Goal: Task Accomplishment & Management: Manage account settings

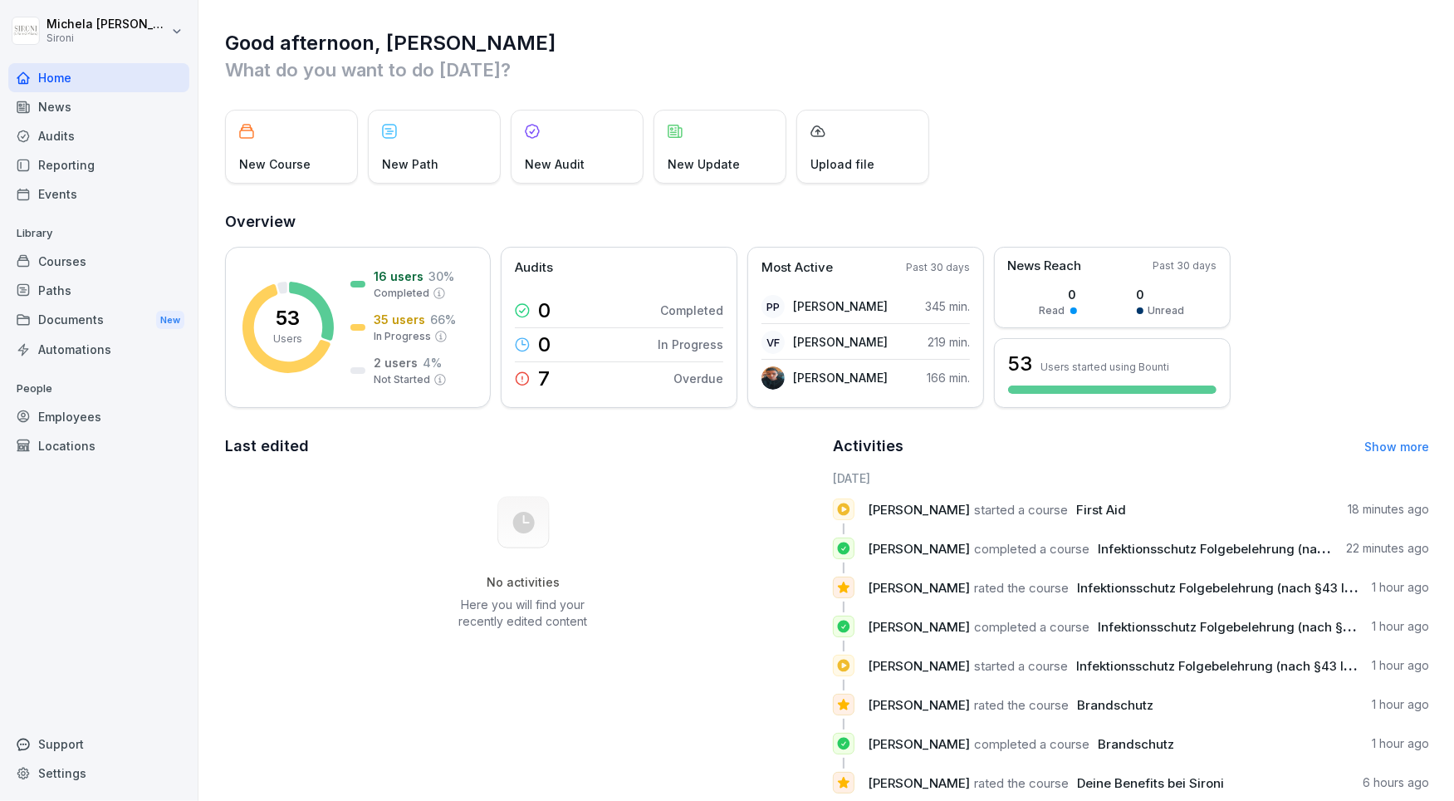
click at [85, 254] on div "Courses" at bounding box center [98, 261] width 181 height 29
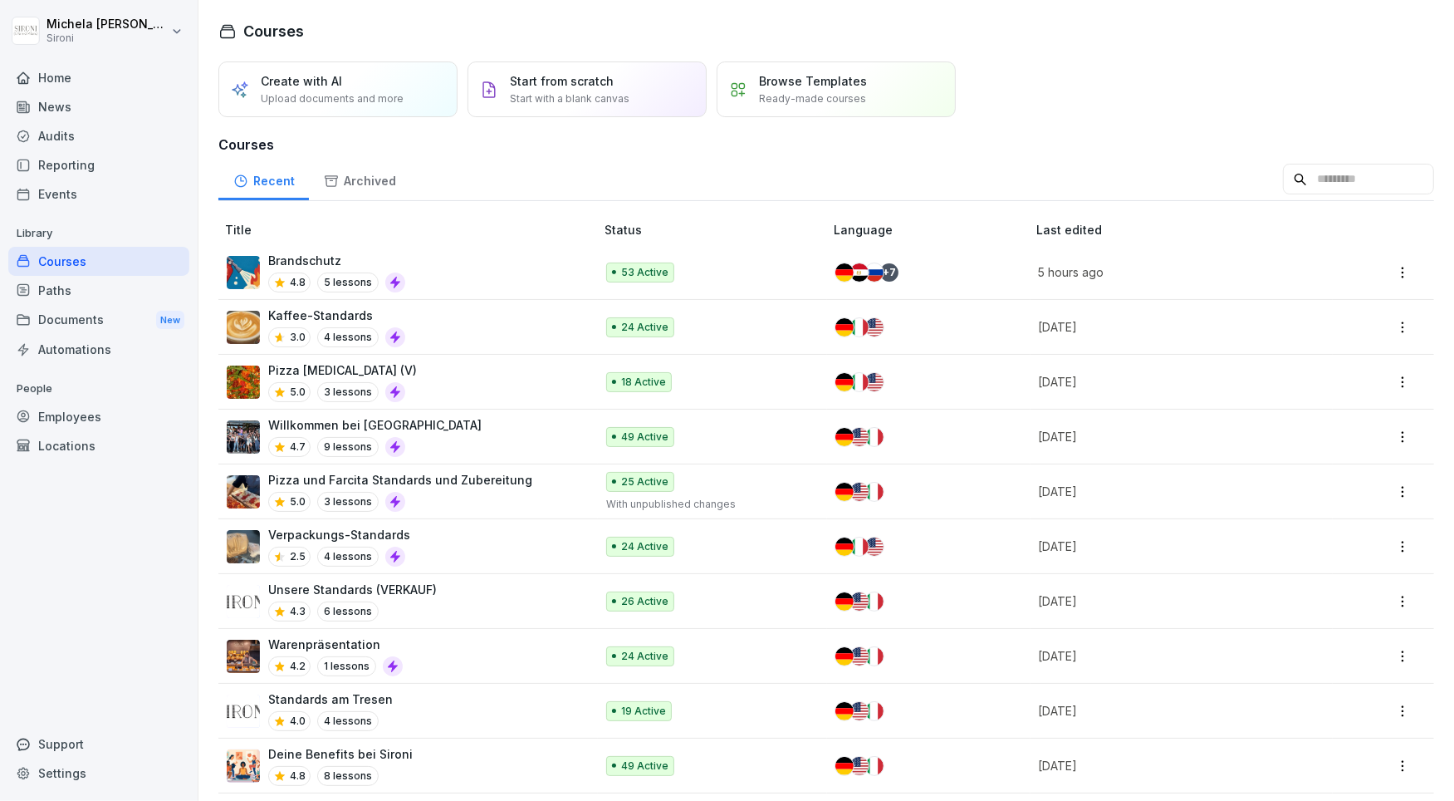
click at [450, 598] on div "Unsere Standards (VERKAUF) 4.3 6 lessons" at bounding box center [402, 601] width 351 height 41
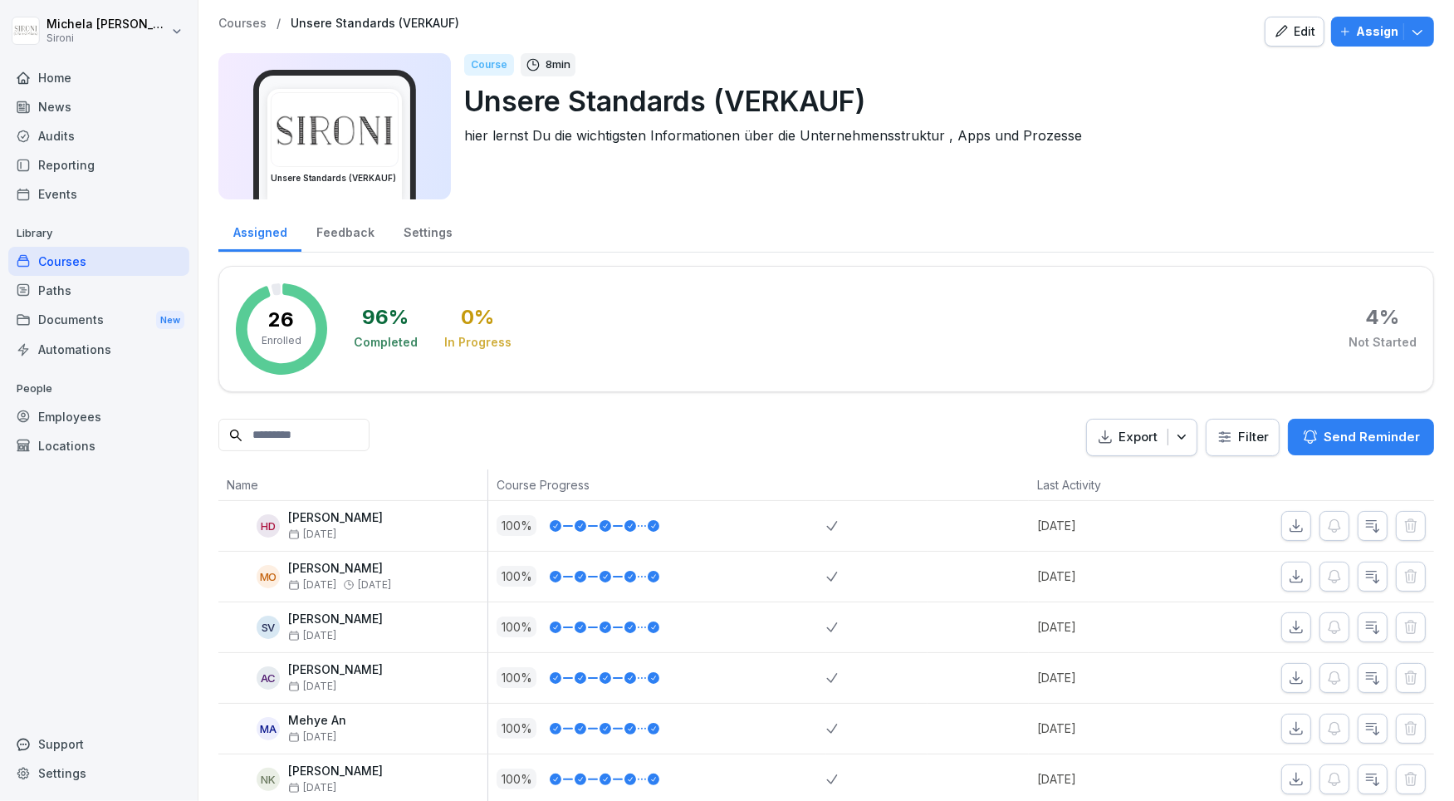
click at [1304, 31] on div "Edit" at bounding box center [1295, 31] width 42 height 18
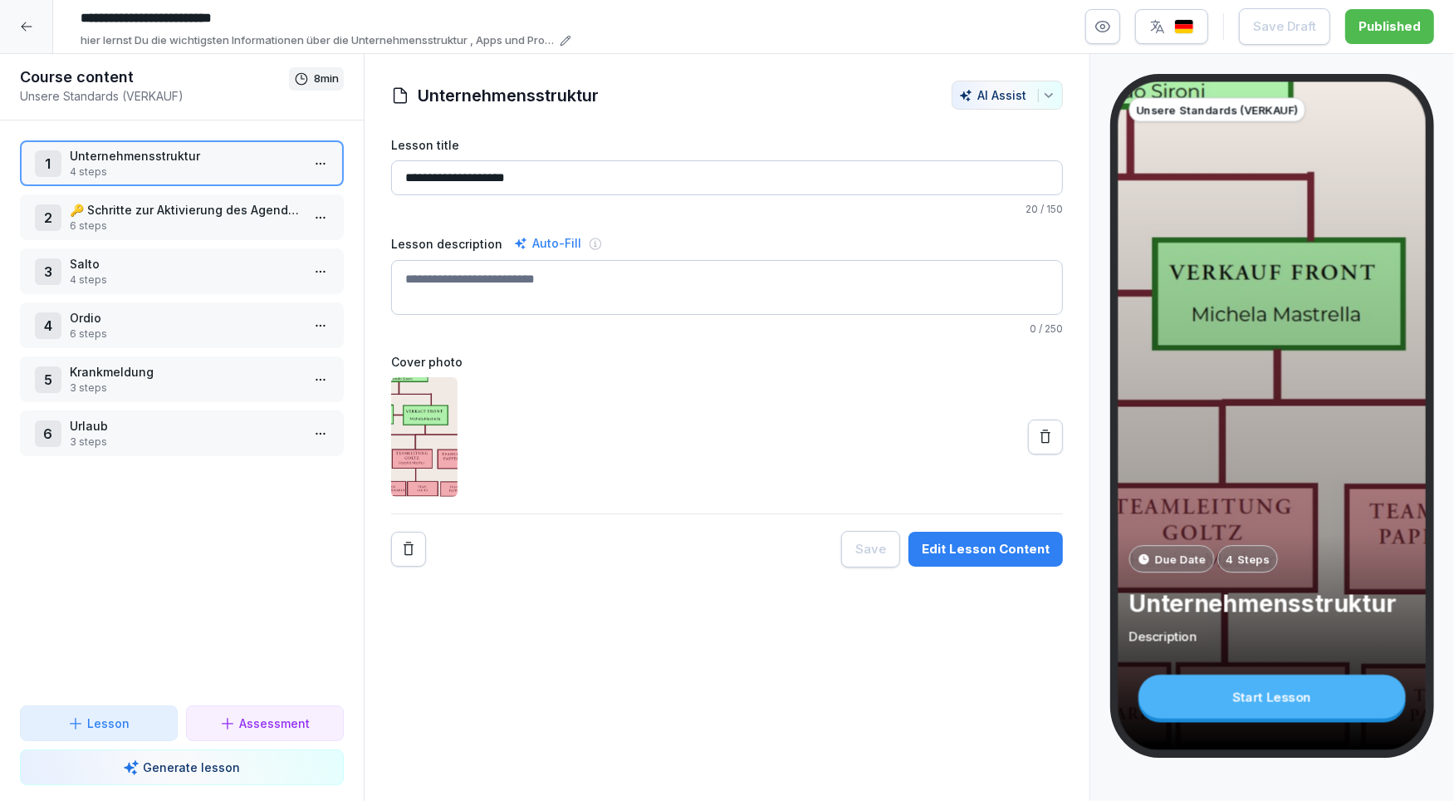
click at [148, 370] on p "Krankmeldung" at bounding box center [185, 371] width 231 height 17
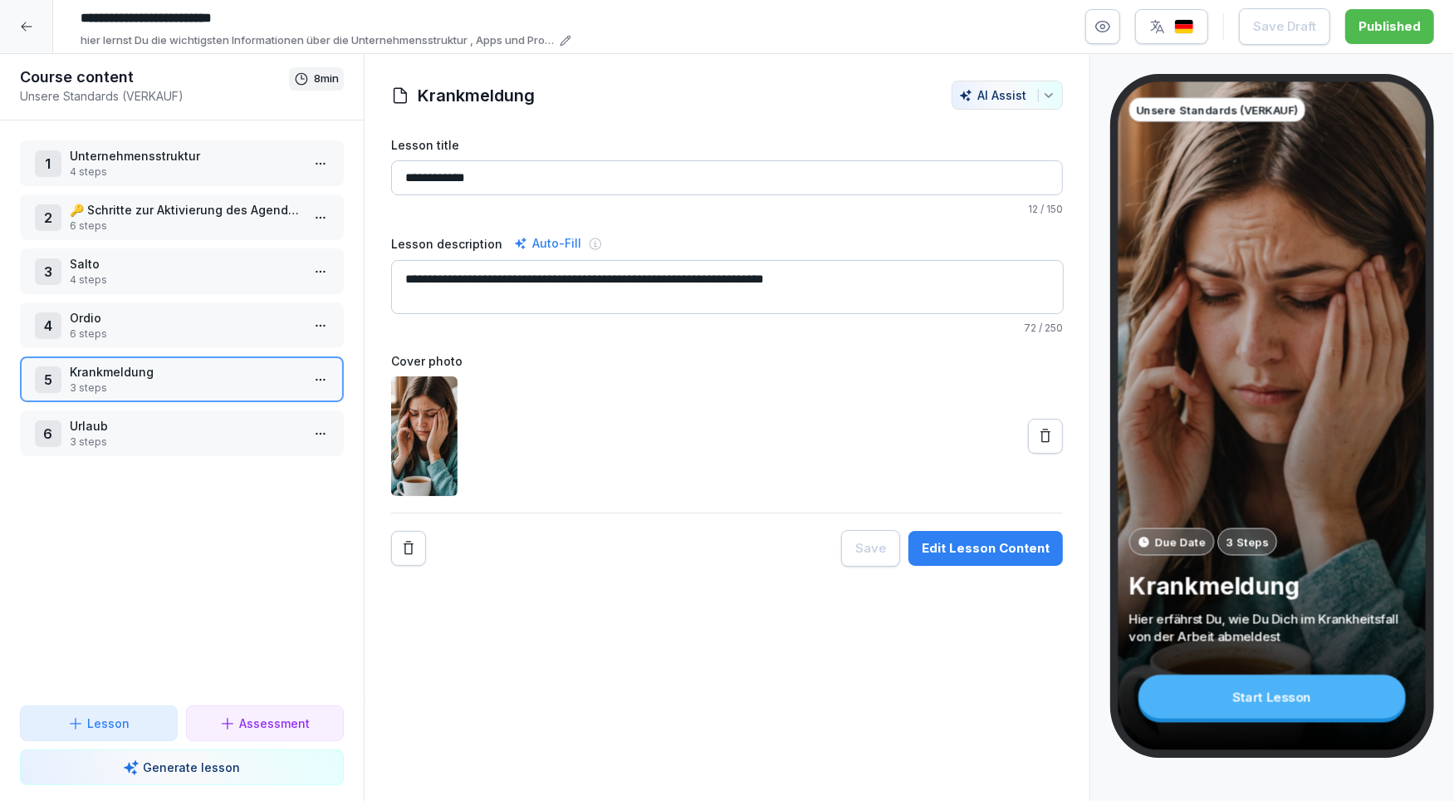
click at [1105, 27] on icon "button" at bounding box center [1103, 26] width 17 height 17
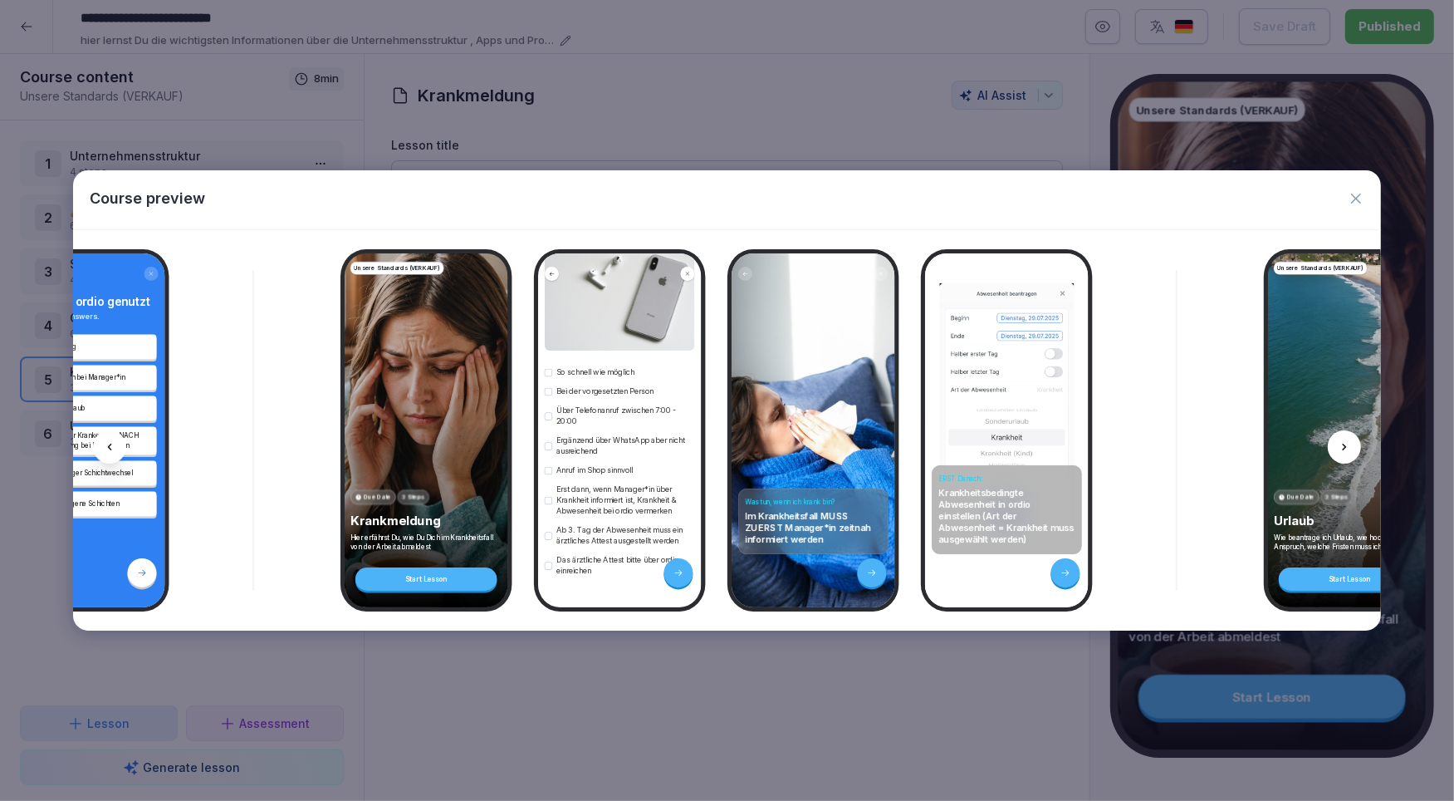
scroll to position [228, 0]
click at [1356, 197] on icon "button" at bounding box center [1357, 199] width 10 height 10
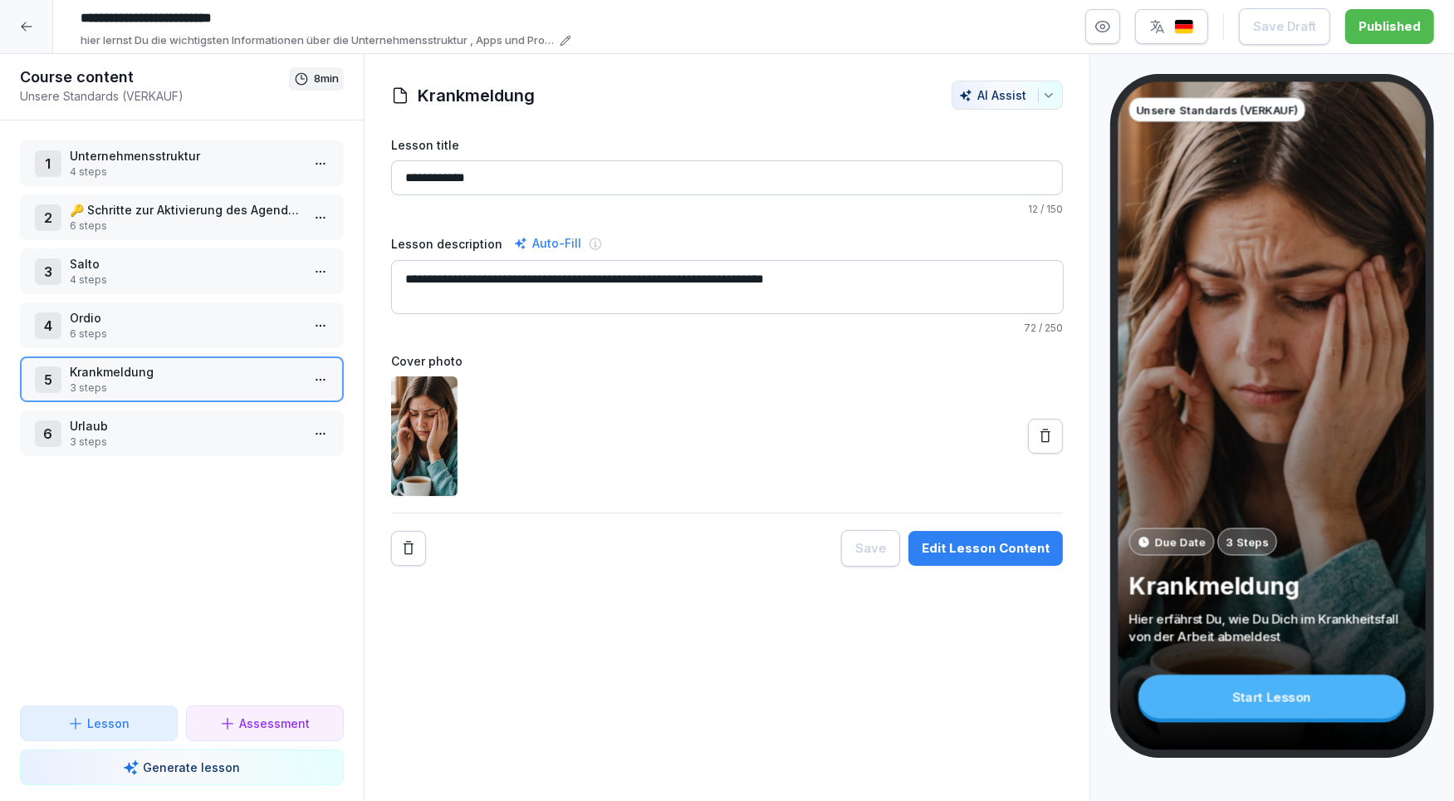
click at [27, 27] on icon at bounding box center [26, 26] width 13 height 13
